Goal: Task Accomplishment & Management: Use online tool/utility

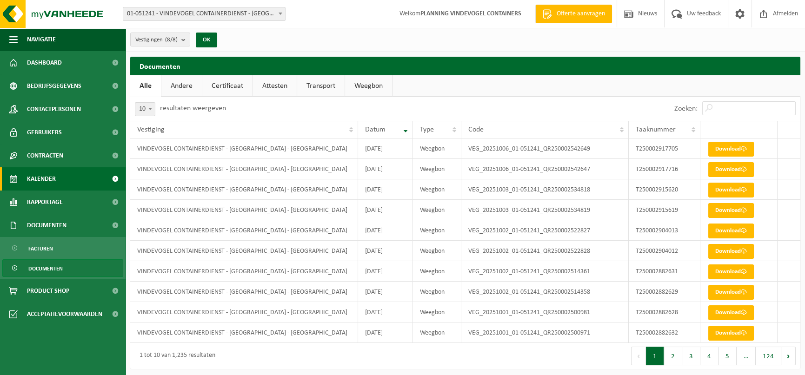
click at [45, 179] on span "Kalender" at bounding box center [41, 178] width 29 height 23
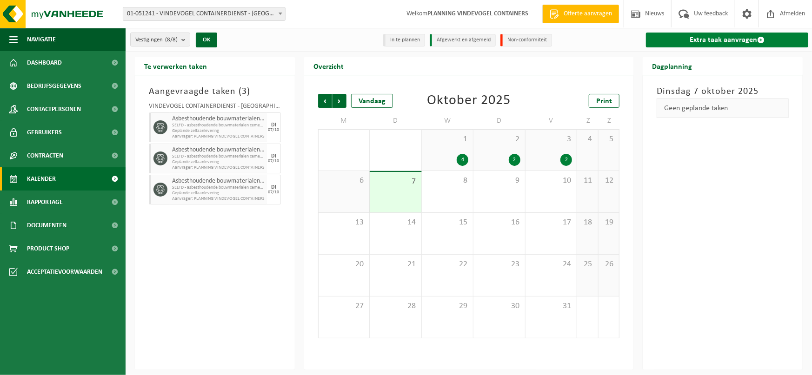
click at [753, 42] on link "Extra taak aanvragen" at bounding box center [727, 40] width 162 height 15
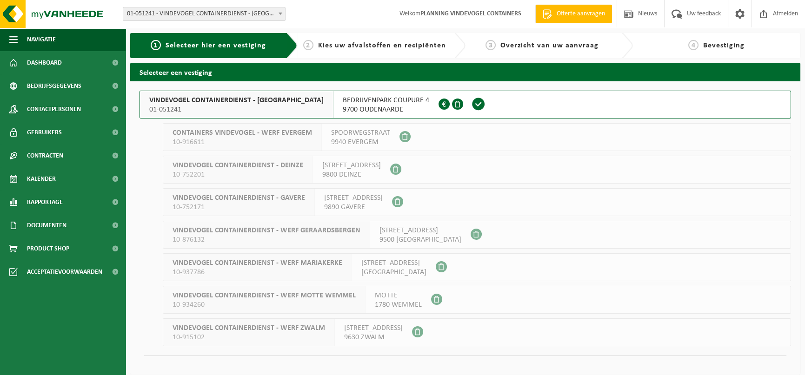
click at [260, 100] on span "VINDEVOGEL CONTAINERDIENST - OUDENAARDE" at bounding box center [236, 100] width 174 height 9
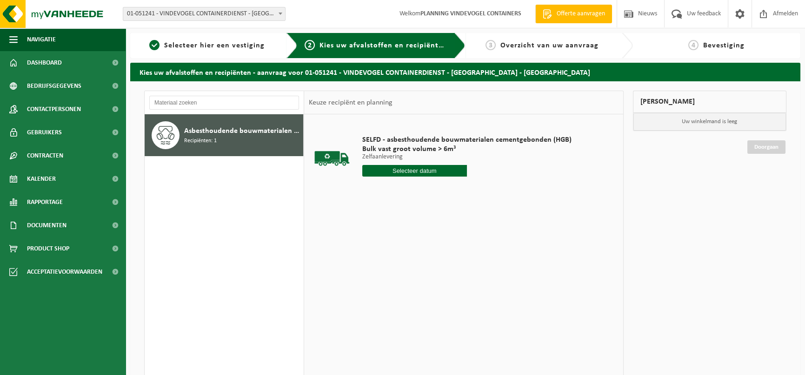
click at [445, 170] on input "text" at bounding box center [414, 171] width 105 height 12
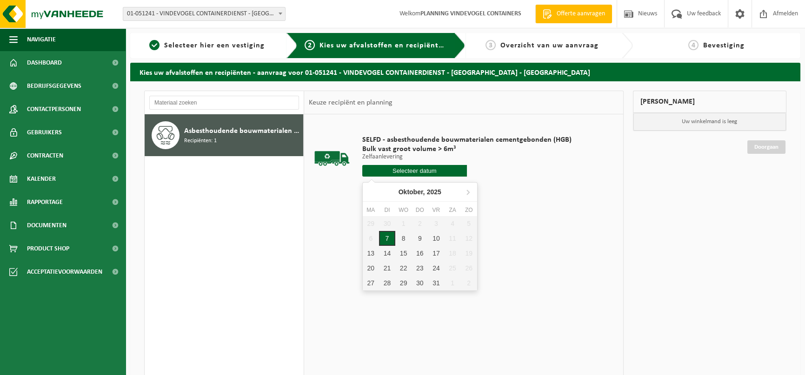
click at [388, 239] on div "7" at bounding box center [387, 238] width 16 height 15
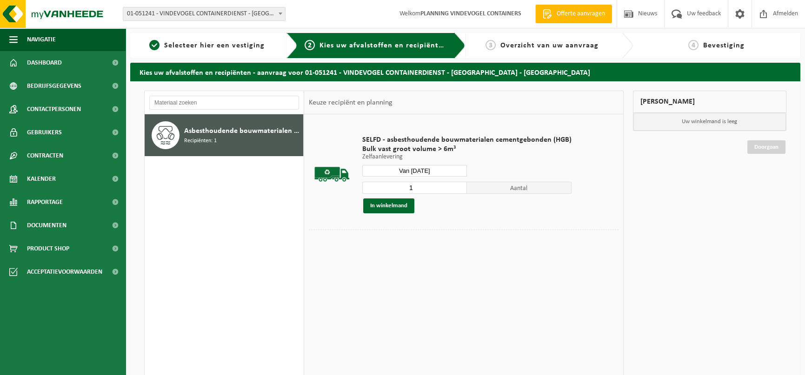
click at [412, 190] on input "1" at bounding box center [414, 188] width 105 height 12
click at [452, 169] on input "Van 2025-10-07" at bounding box center [414, 171] width 105 height 12
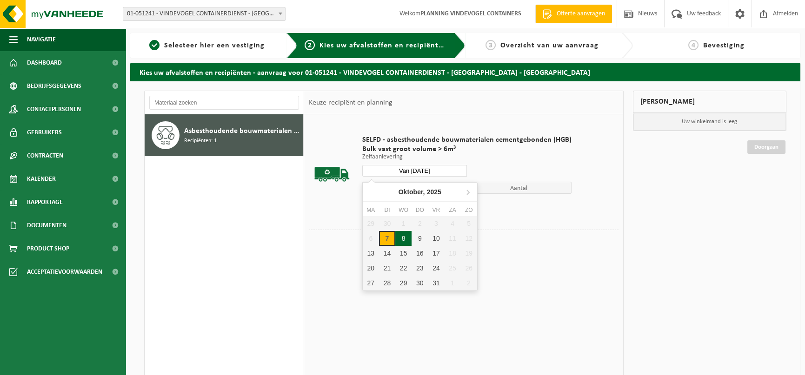
click at [406, 235] on div "8" at bounding box center [403, 238] width 16 height 15
type input "Van 2025-10-08"
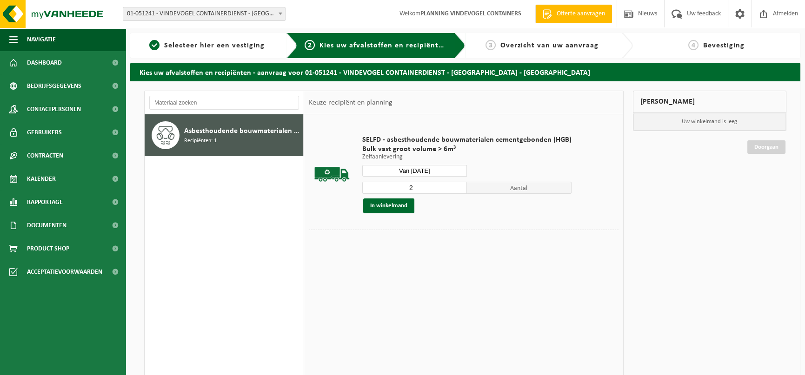
type input "2"
click at [457, 186] on input "2" at bounding box center [414, 188] width 105 height 12
click at [388, 205] on button "In winkelmand" at bounding box center [388, 206] width 51 height 15
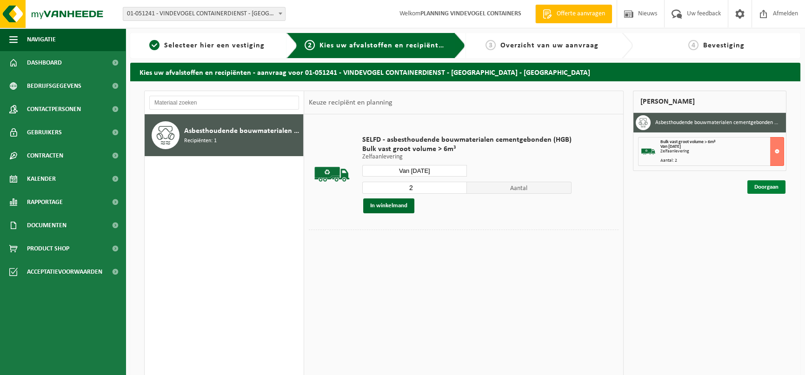
click at [766, 187] on link "Doorgaan" at bounding box center [767, 187] width 38 height 13
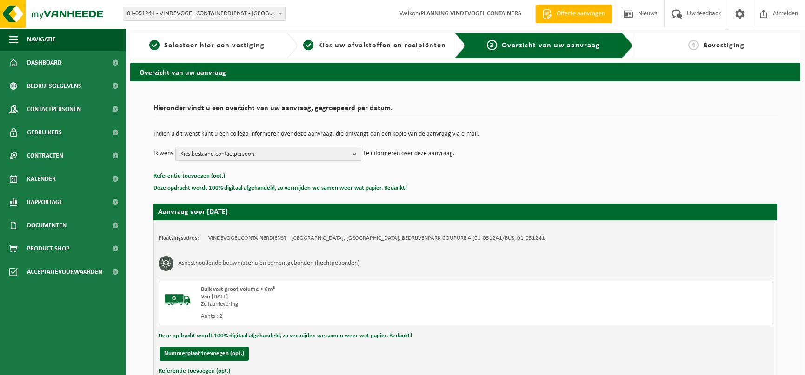
scroll to position [70, 0]
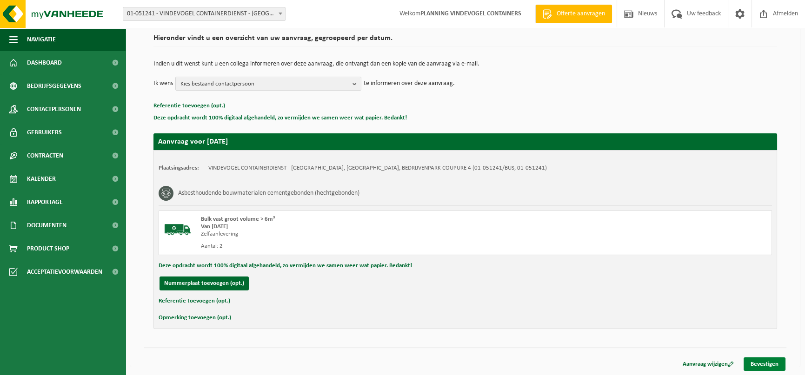
click at [768, 366] on link "Bevestigen" at bounding box center [765, 364] width 42 height 13
